Goal: Information Seeking & Learning: Check status

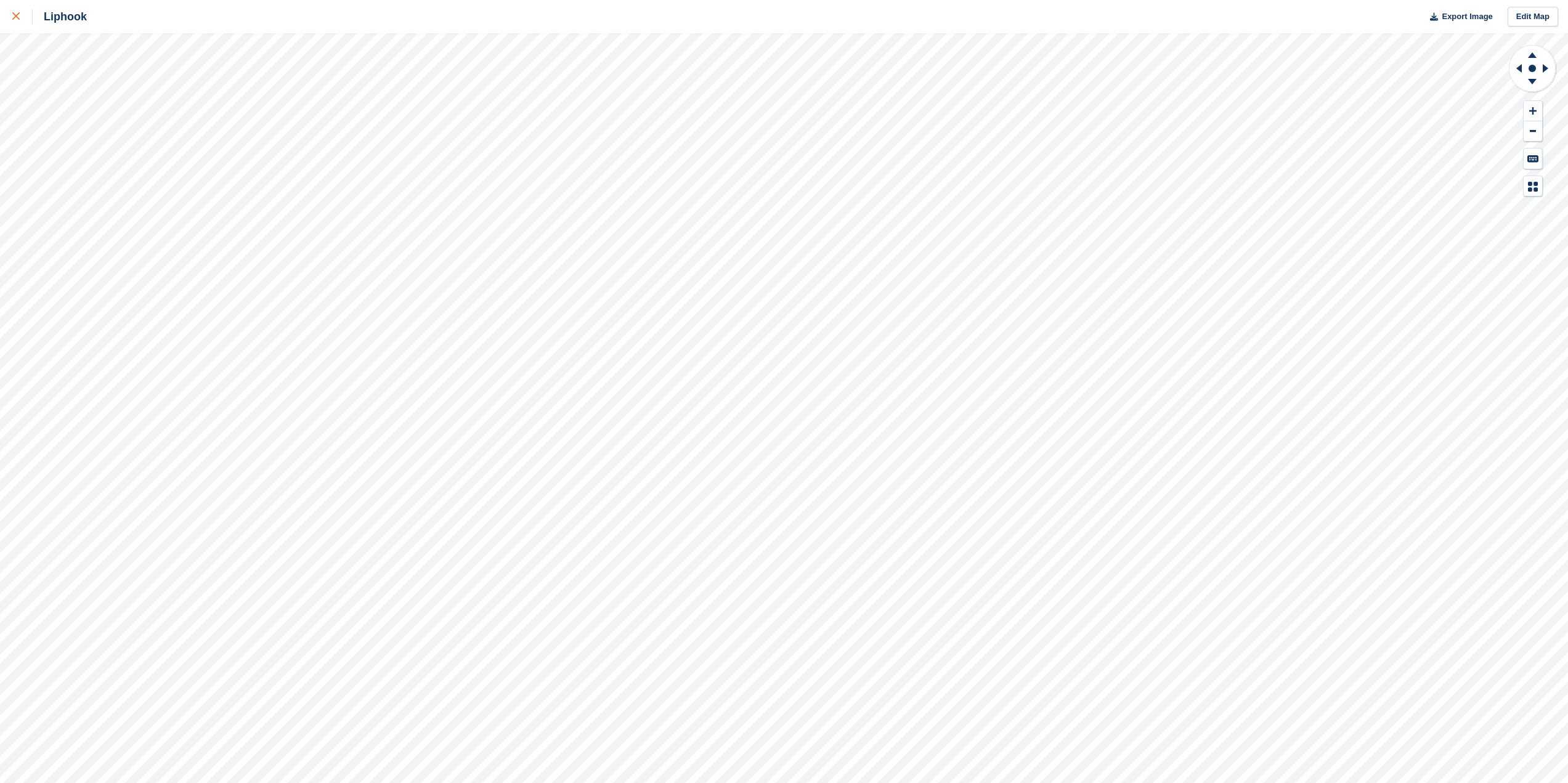
click at [17, 14] on icon at bounding box center [16, 16] width 7 height 7
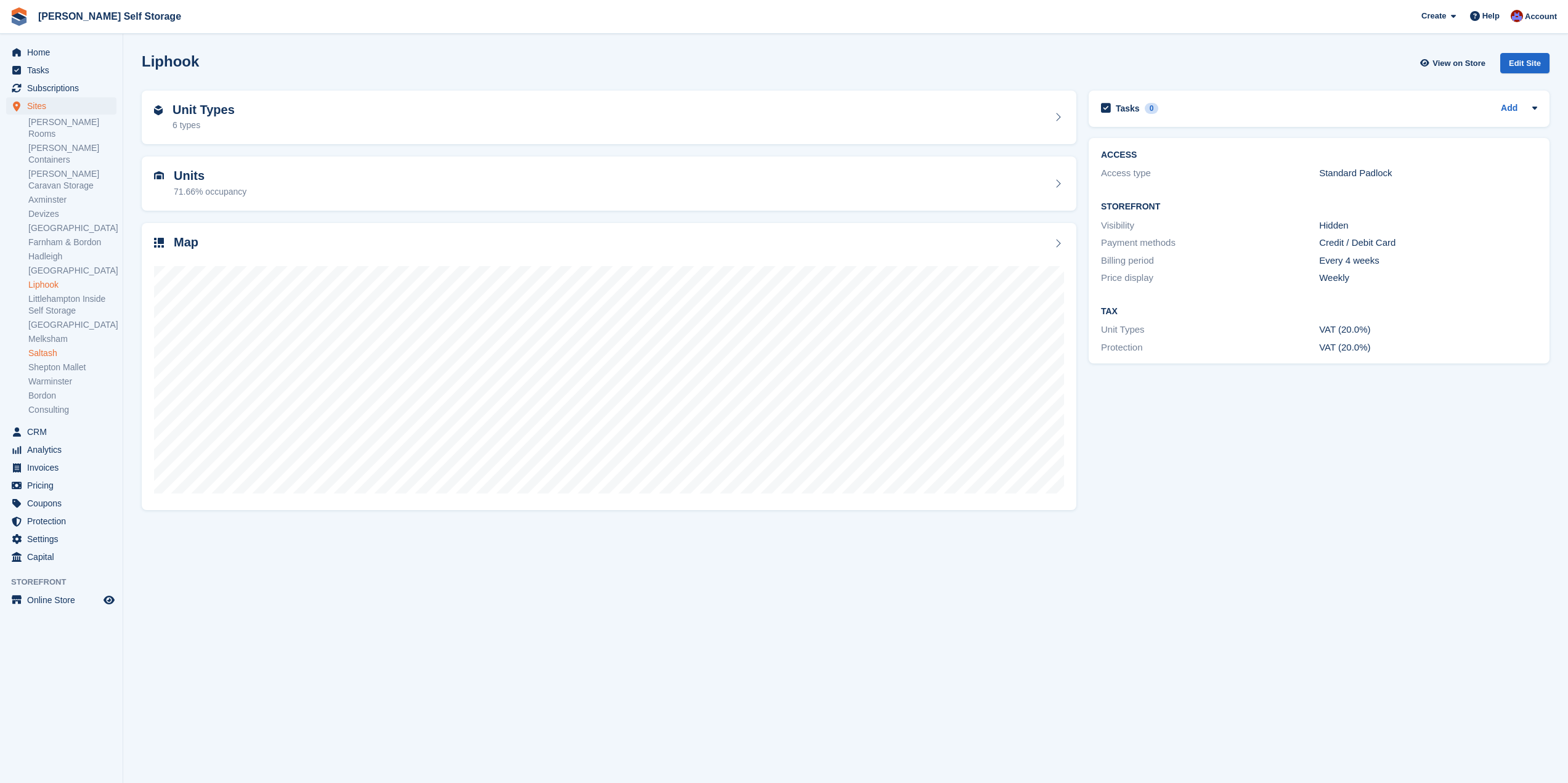
click at [46, 347] on link "Saltash" at bounding box center [72, 353] width 88 height 12
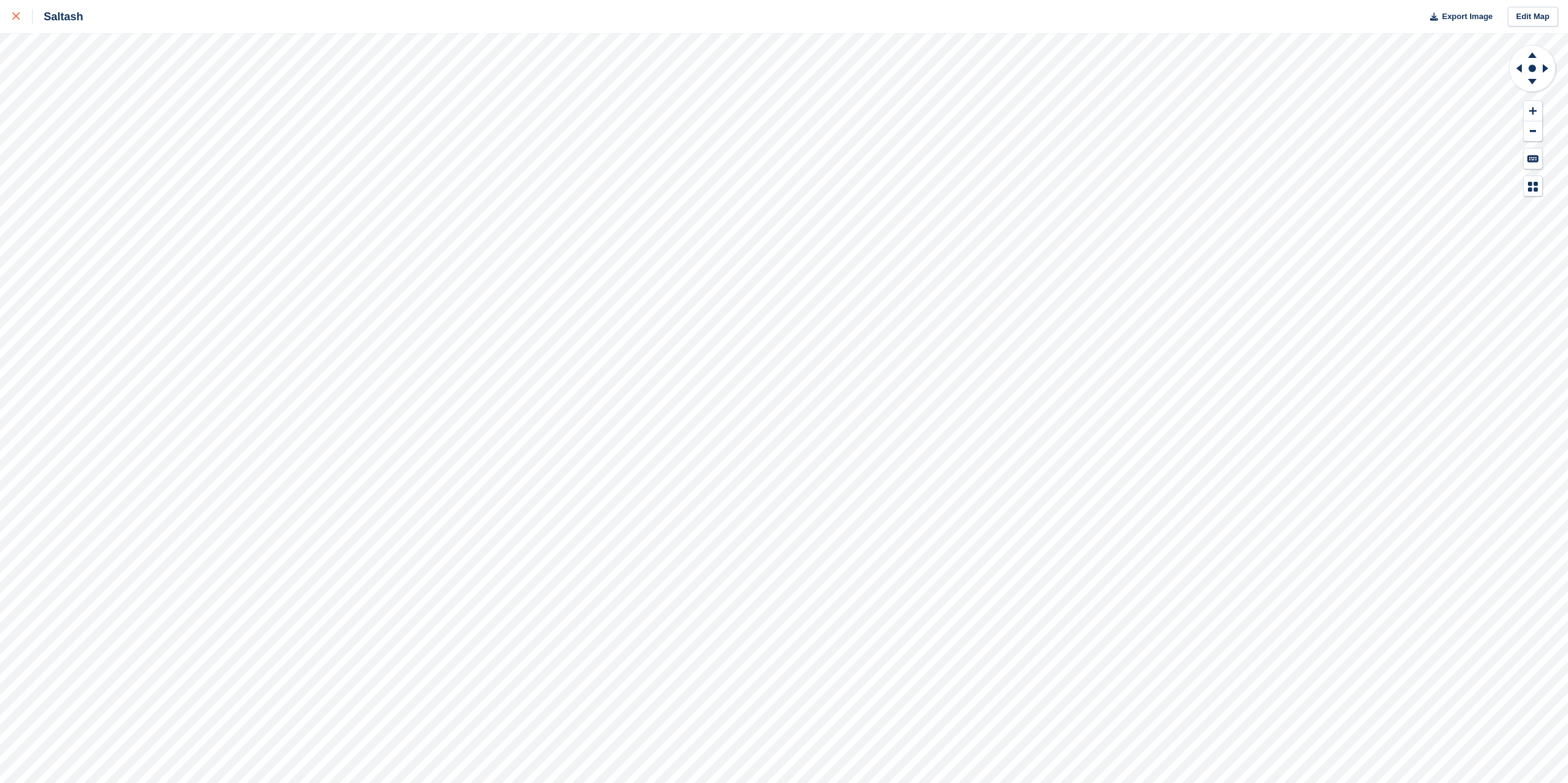
click at [17, 15] on icon at bounding box center [16, 16] width 7 height 7
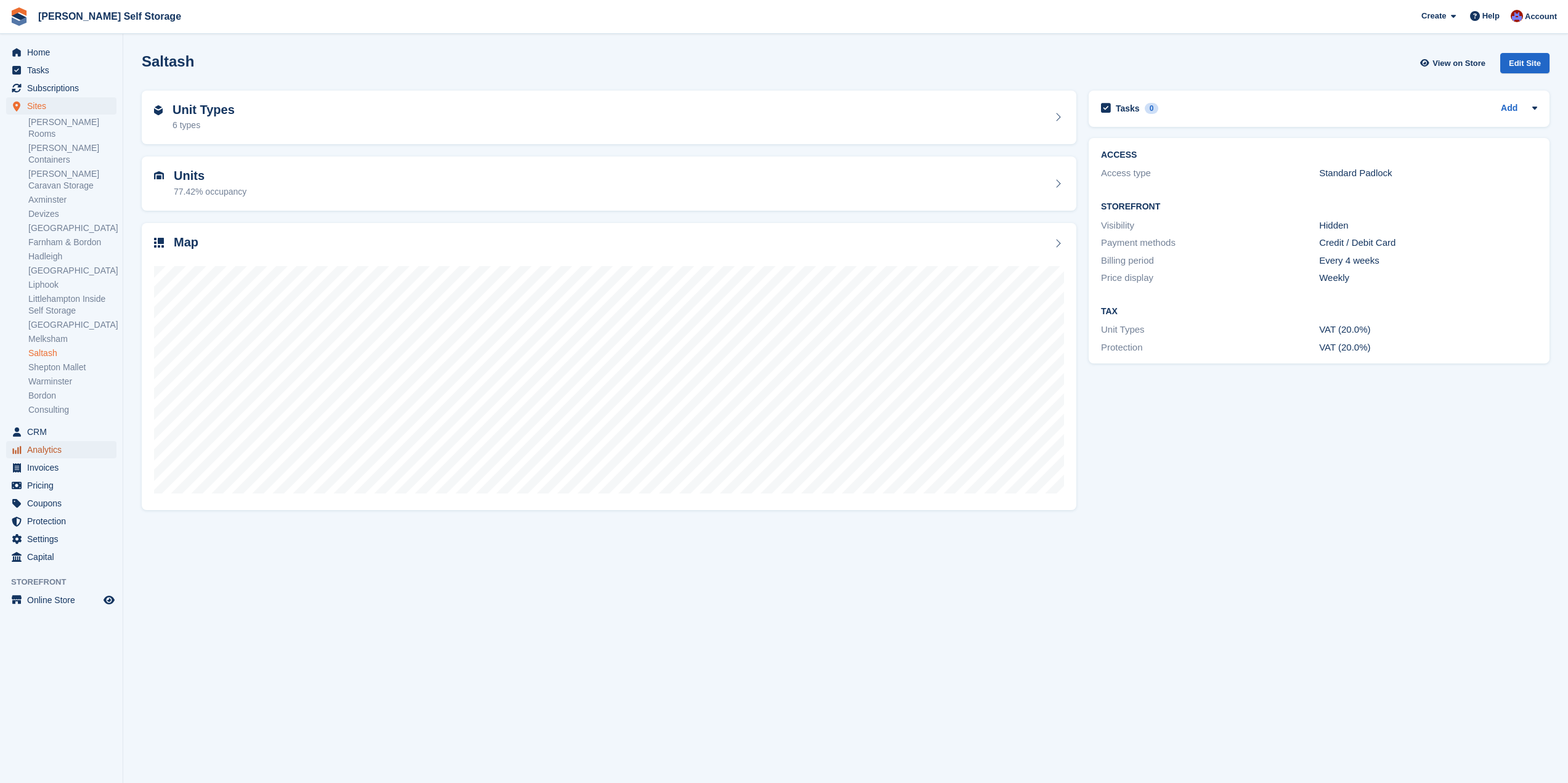
click at [50, 441] on span "Analytics" at bounding box center [63, 449] width 74 height 17
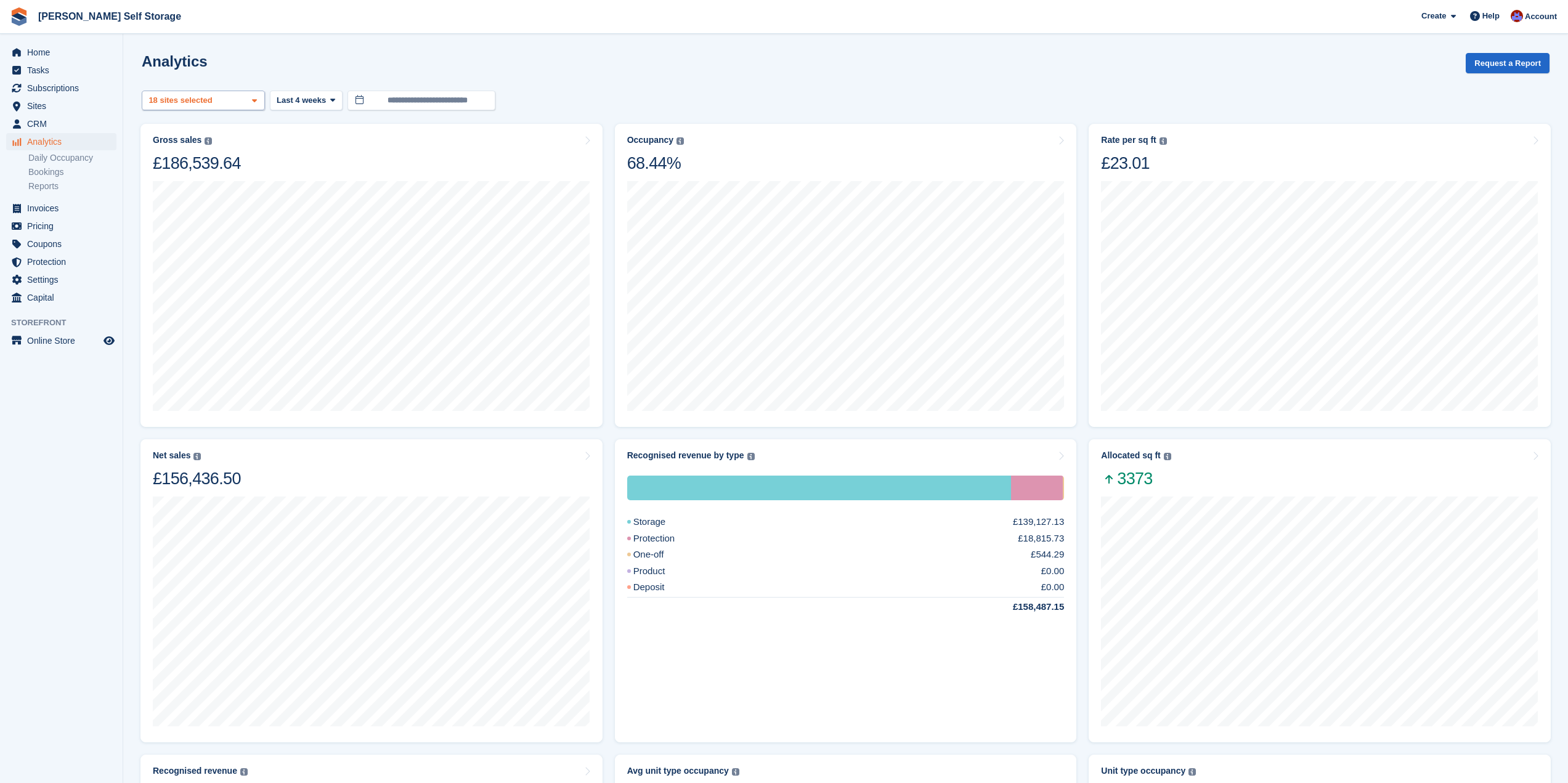
click at [254, 102] on icon at bounding box center [254, 101] width 5 height 8
click at [243, 129] on button "Clear" at bounding box center [232, 133] width 38 height 20
click at [199, 344] on div "Saltash" at bounding box center [203, 354] width 112 height 20
select select "****"
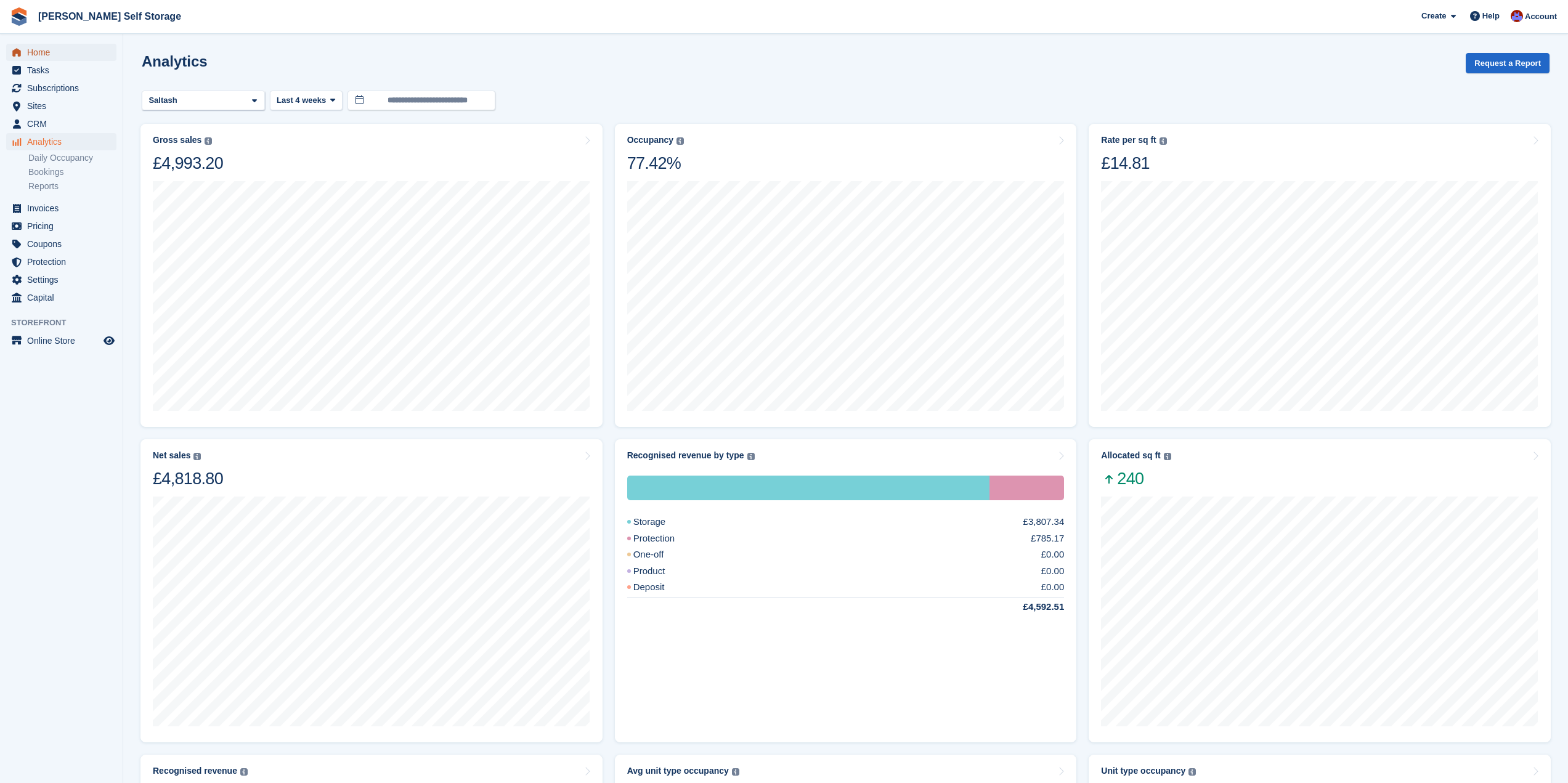
click at [44, 52] on span "Home" at bounding box center [63, 52] width 74 height 17
